Goal: Check status: Check status

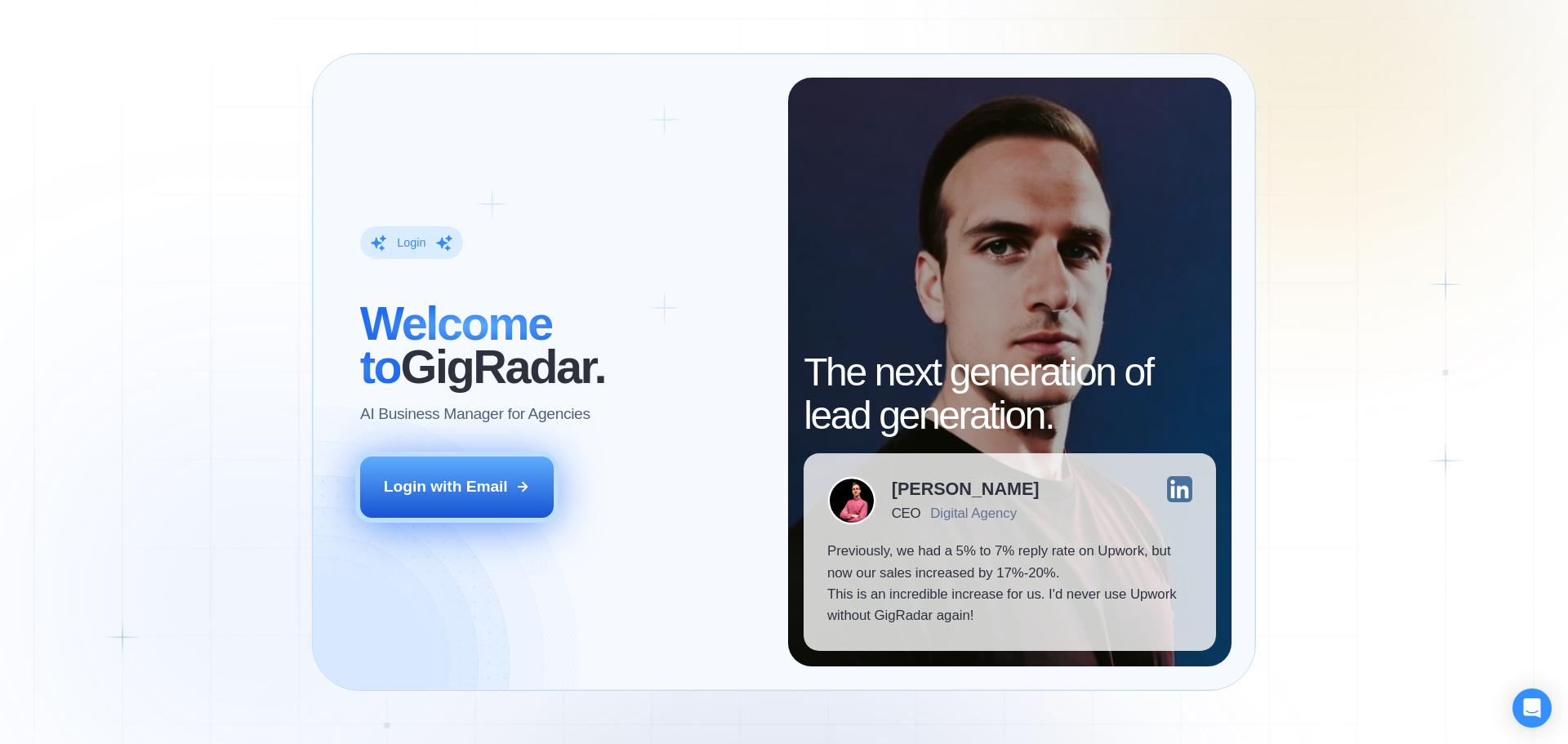
click at [512, 477] on button "Login with Email" at bounding box center [457, 487] width 194 height 60
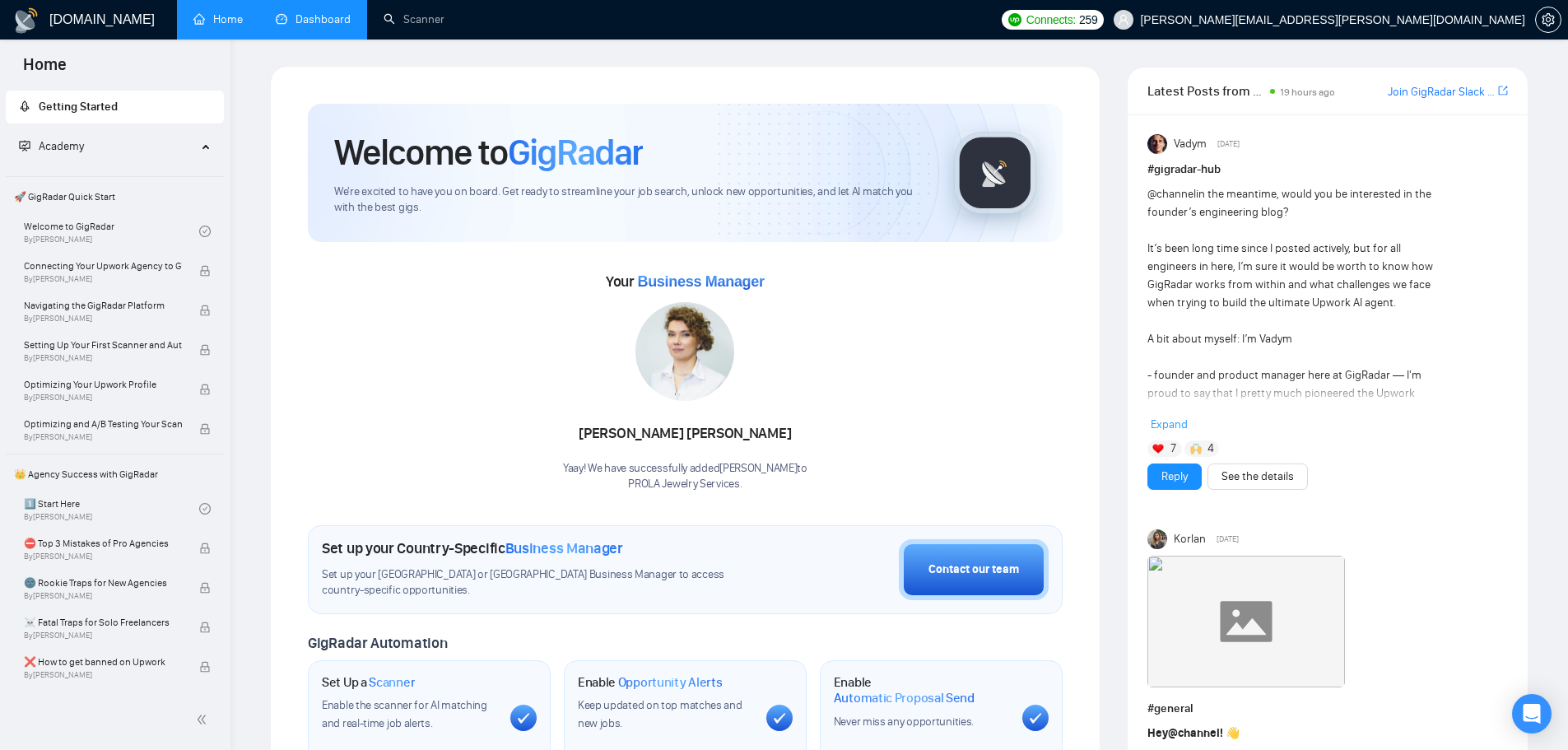
click at [323, 14] on link "Dashboard" at bounding box center [313, 19] width 75 height 14
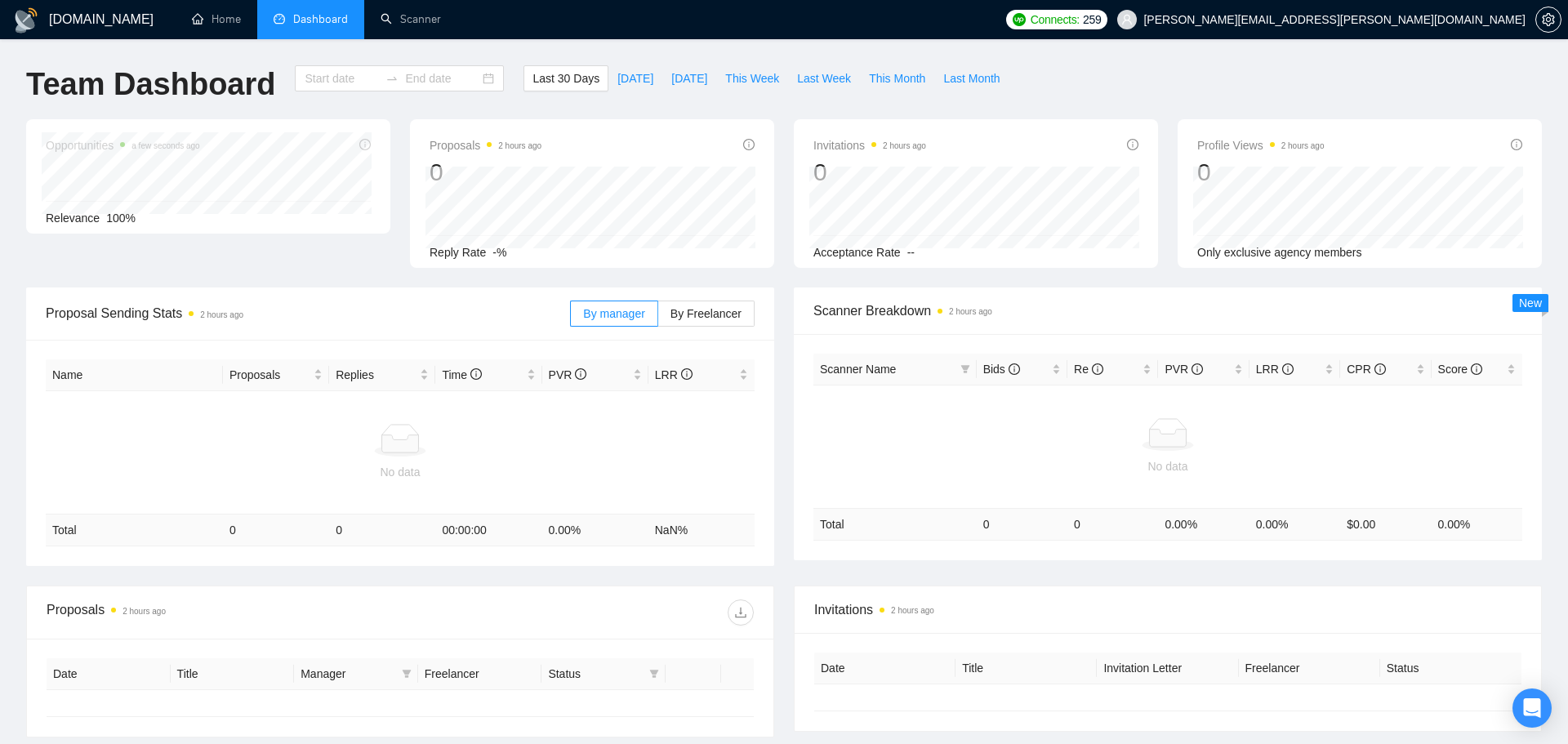
type input "[DATE]"
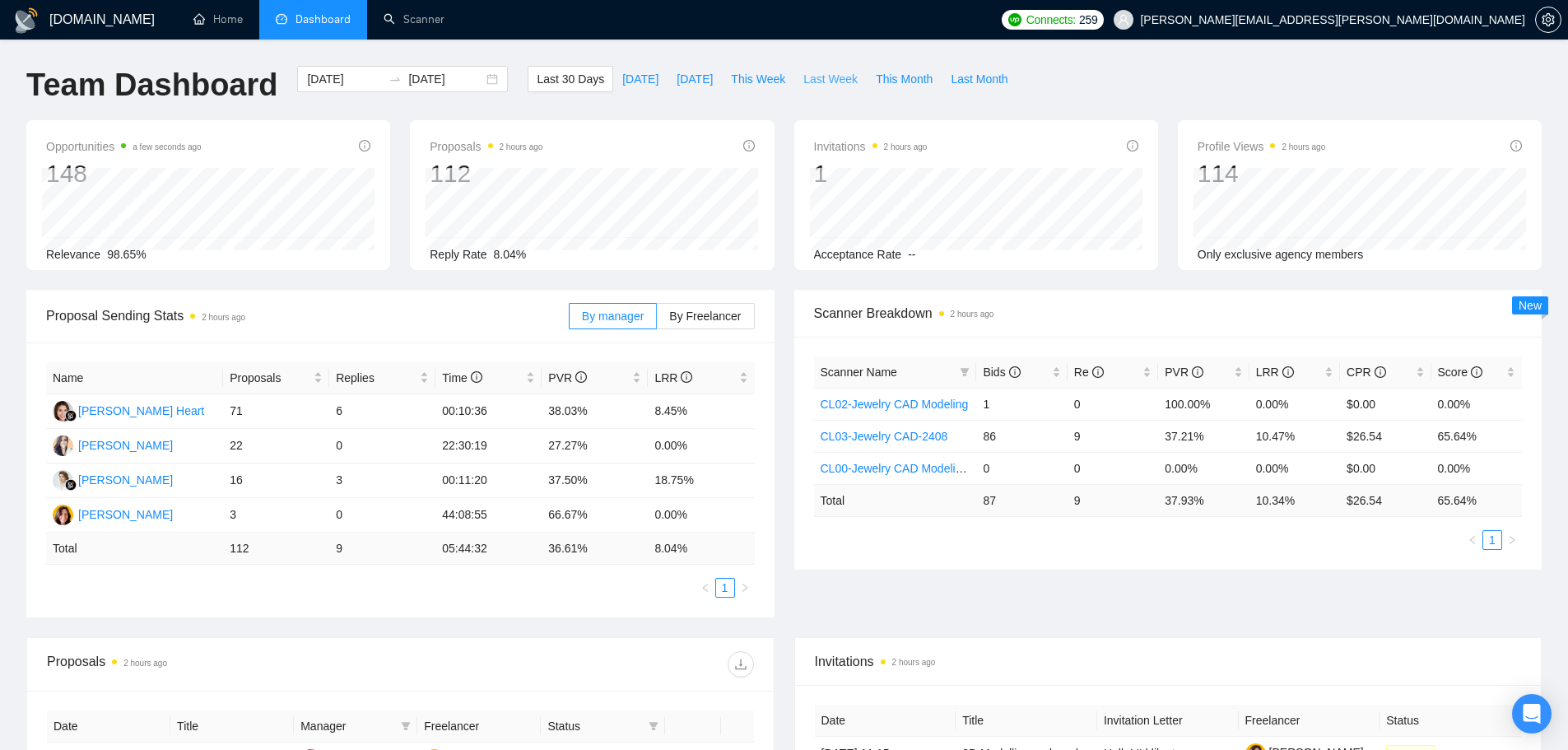
click at [812, 81] on span "Last Week" at bounding box center [831, 78] width 54 height 18
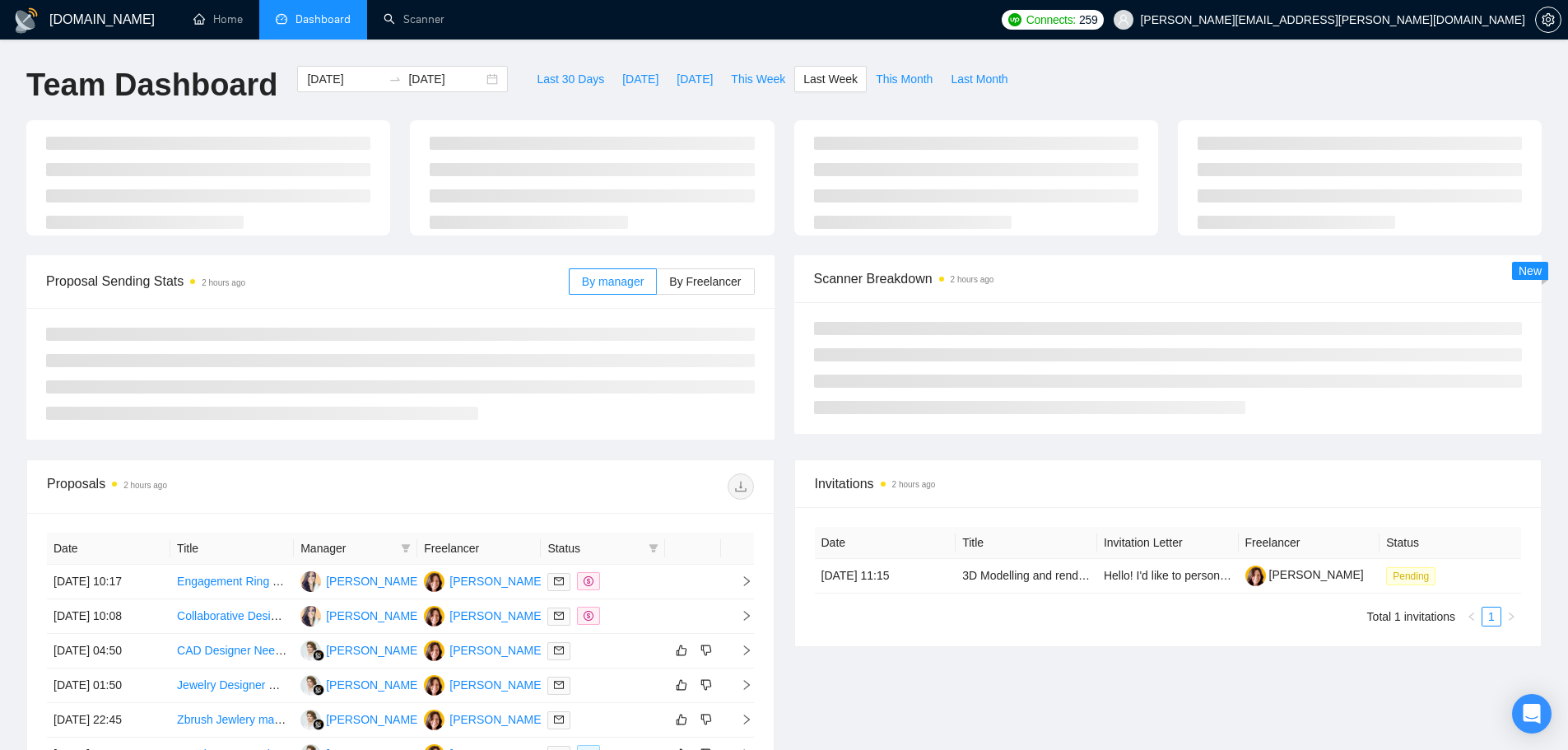
type input "[DATE]"
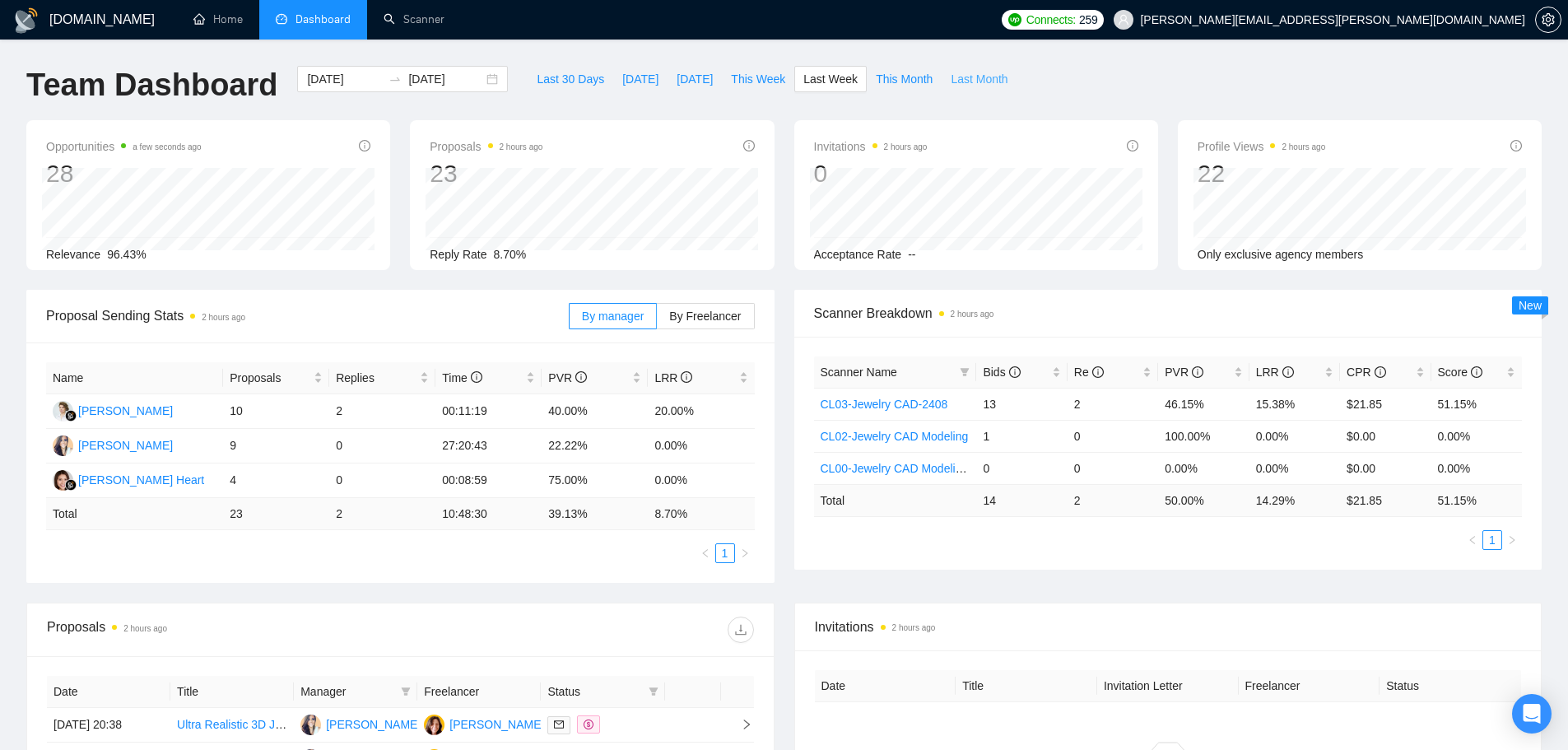
click at [973, 80] on span "Last Month" at bounding box center [979, 78] width 57 height 18
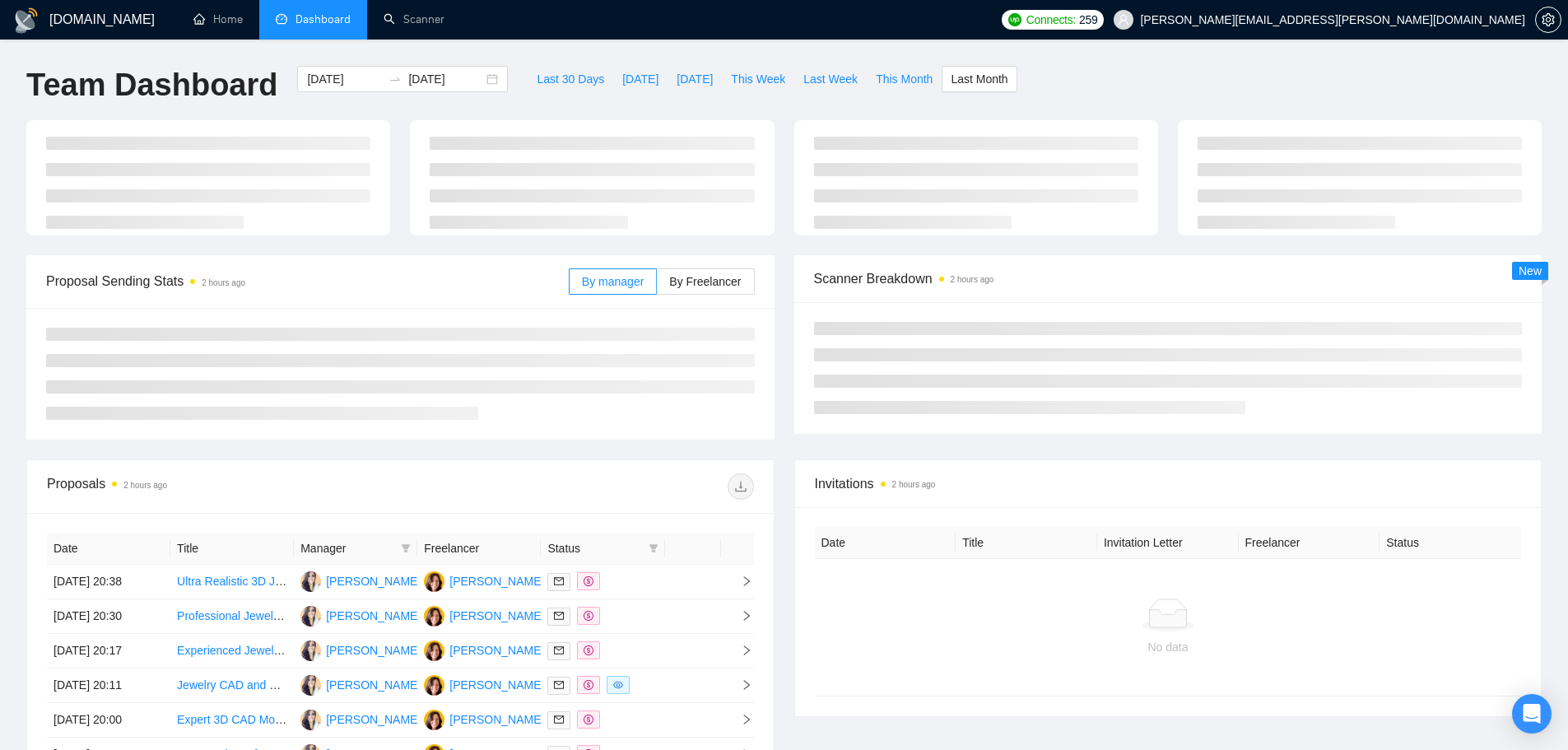
type input "[DATE]"
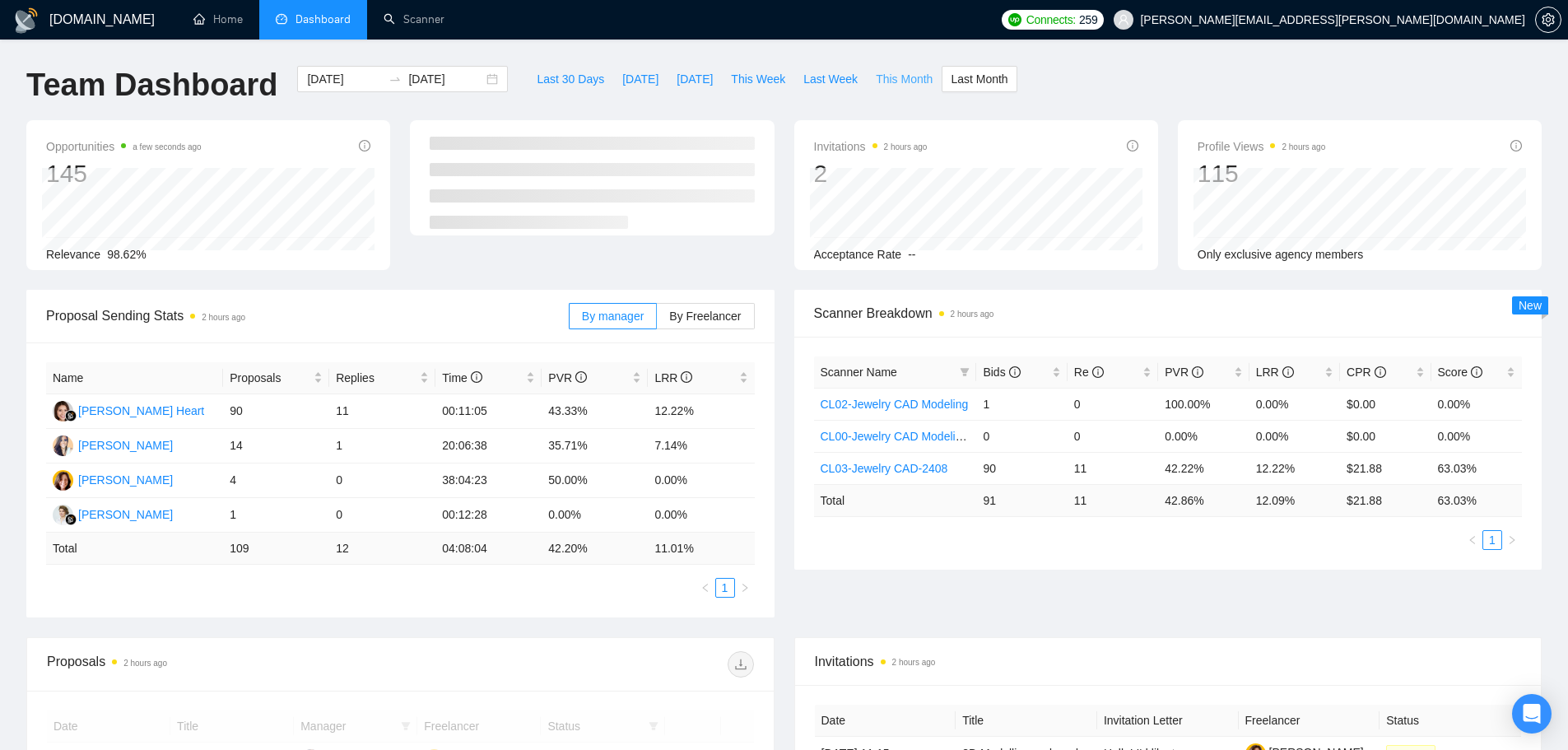
click at [875, 76] on span "This Month" at bounding box center [903, 78] width 57 height 18
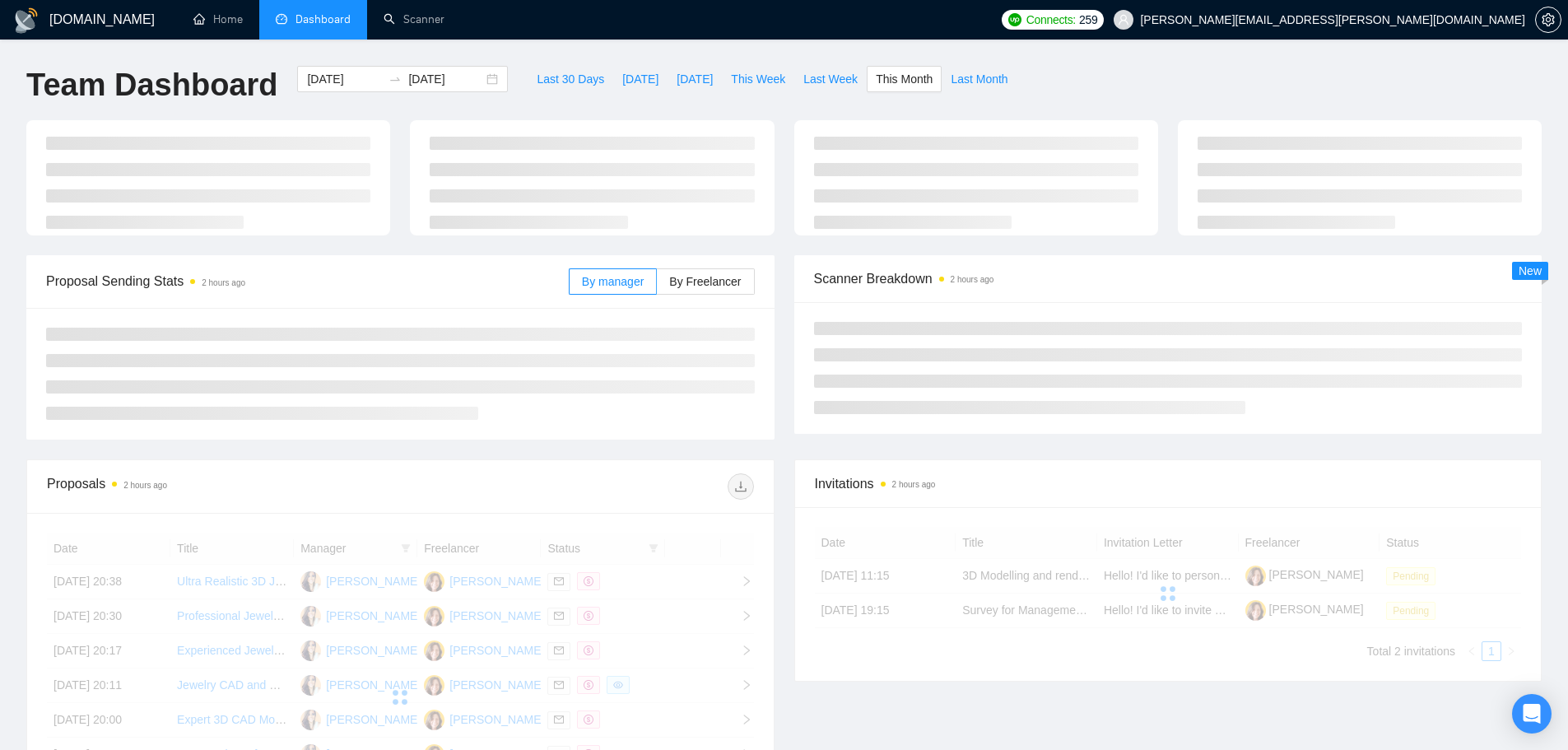
type input "[DATE]"
